Goal: Information Seeking & Learning: Learn about a topic

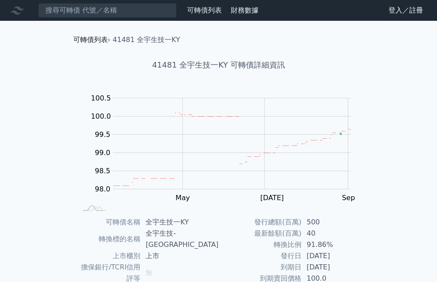
click at [93, 36] on link "可轉債列表" at bounding box center [90, 40] width 35 height 8
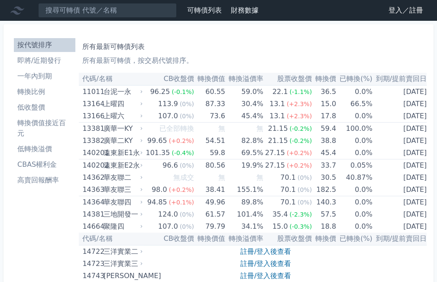
click at [61, 61] on li "即將/近期發行" at bounding box center [44, 60] width 61 height 10
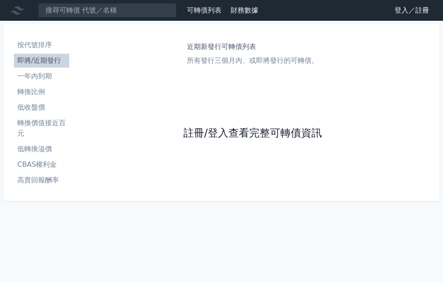
click at [229, 133] on link "註冊/登入查看完整可轉債資訊" at bounding box center [253, 133] width 139 height 14
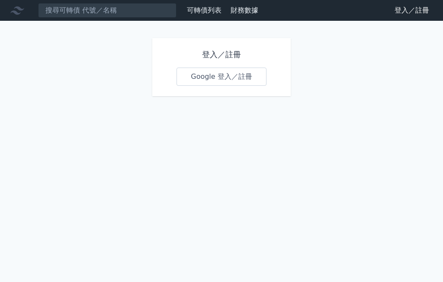
click at [215, 73] on link "Google 登入／註冊" at bounding box center [222, 77] width 90 height 18
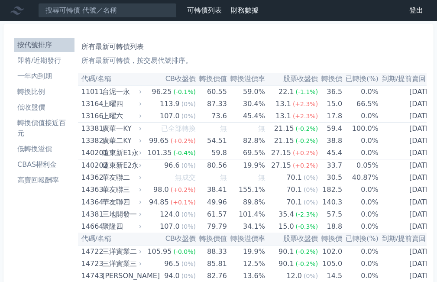
click at [55, 61] on li "即將/近期發行" at bounding box center [44, 60] width 61 height 10
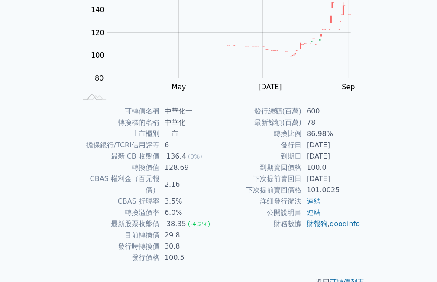
scroll to position [119, 0]
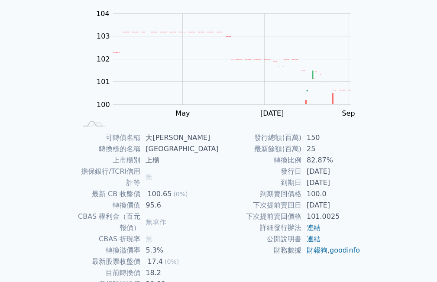
scroll to position [87, 0]
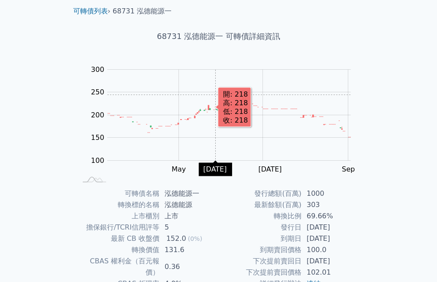
scroll to position [87, 0]
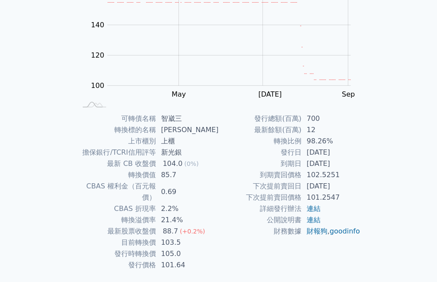
scroll to position [119, 0]
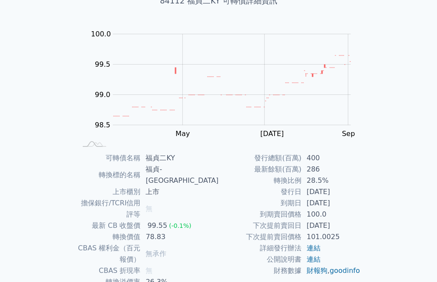
scroll to position [119, 0]
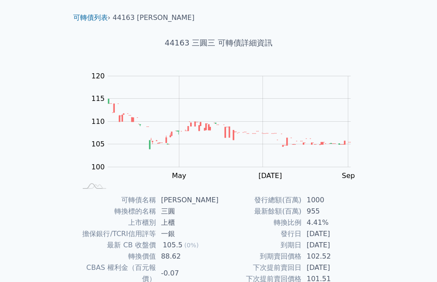
scroll to position [43, 0]
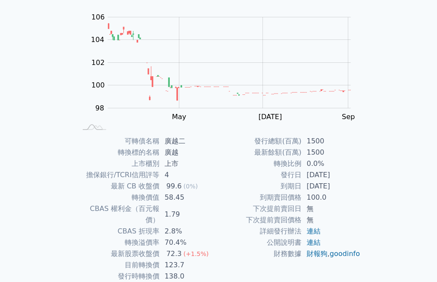
scroll to position [87, 0]
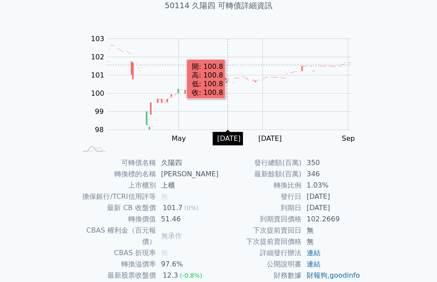
scroll to position [87, 0]
